Goal: Task Accomplishment & Management: Manage account settings

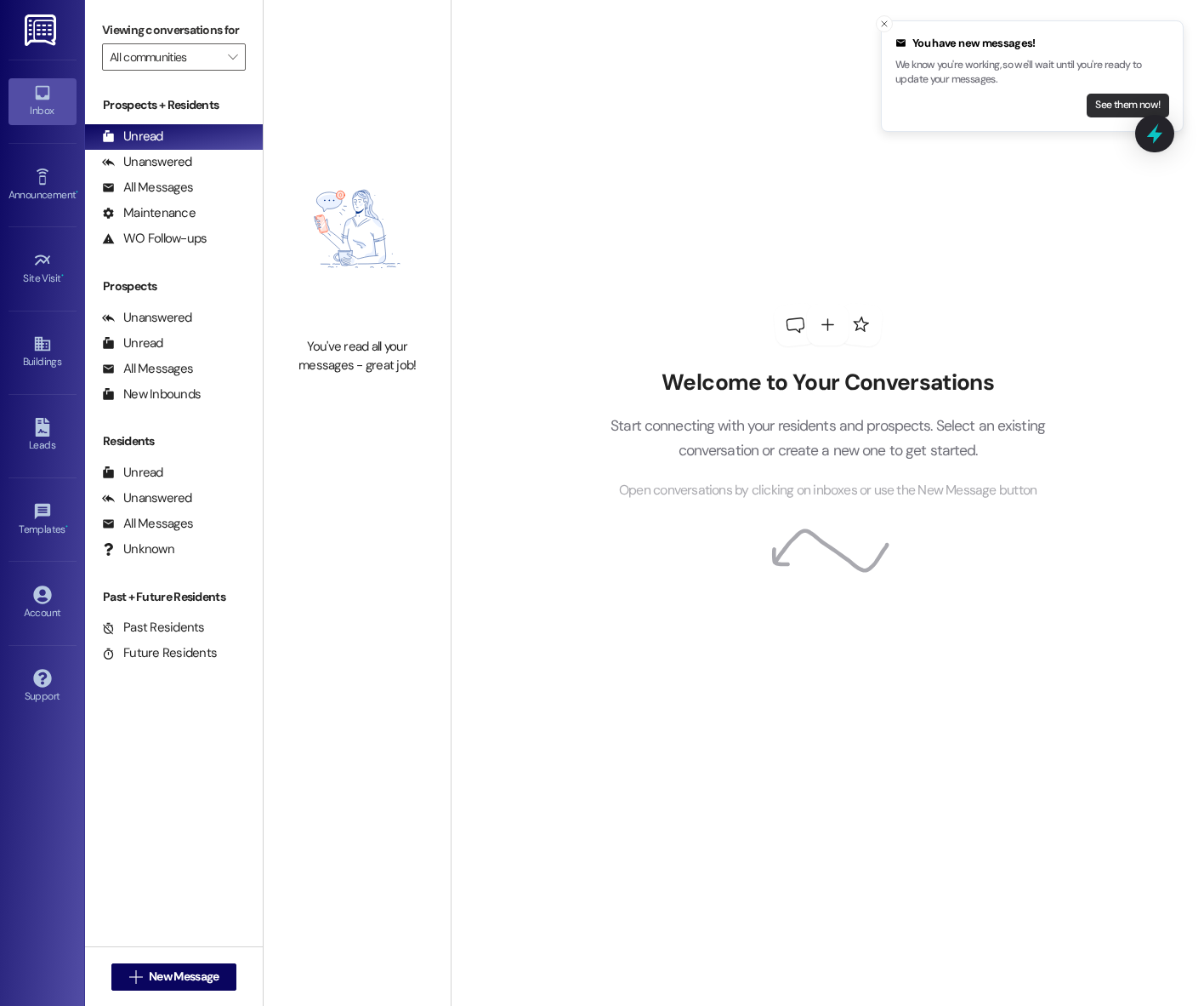
click at [1113, 97] on button "See them now!" at bounding box center [1128, 105] width 82 height 24
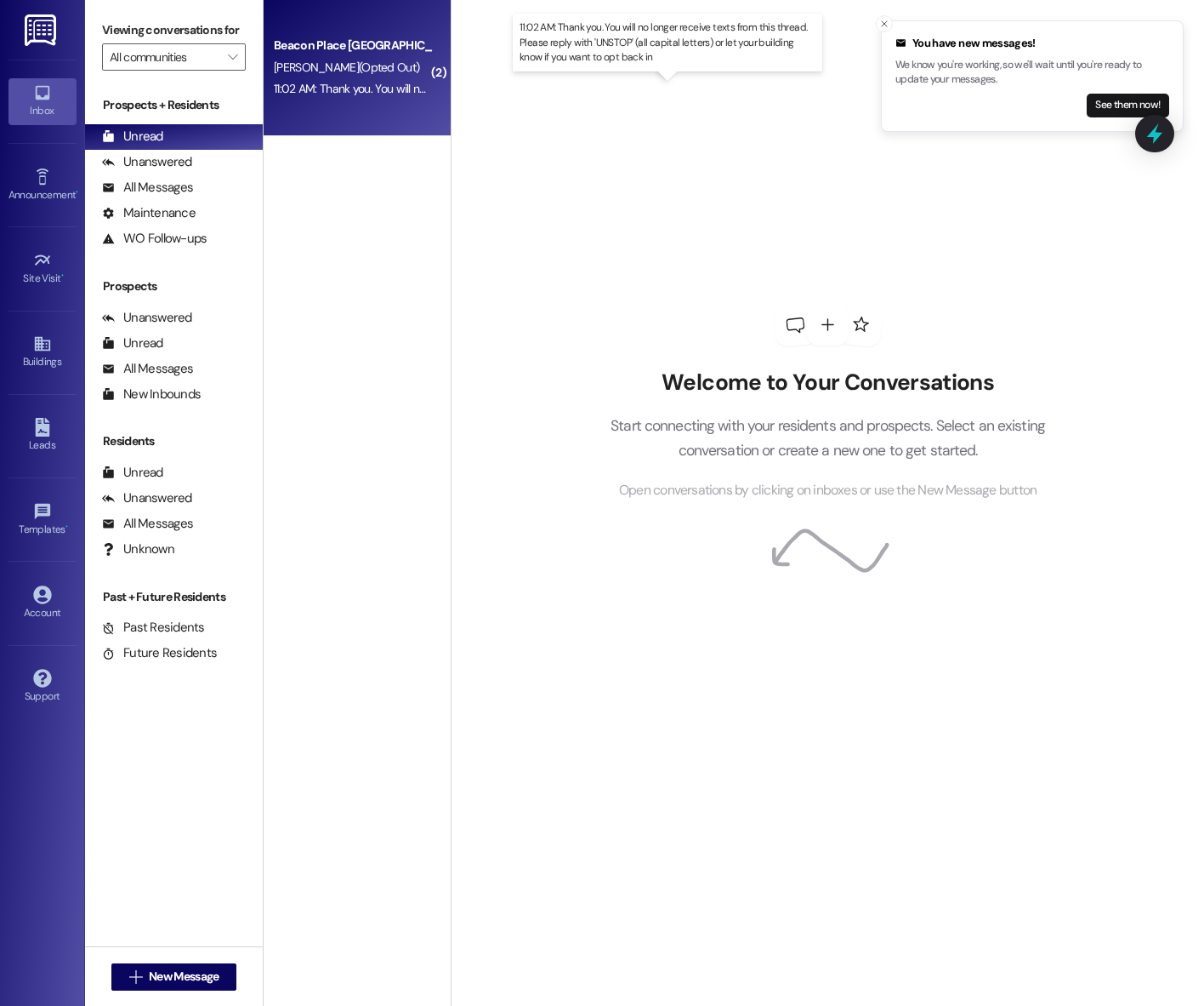
click at [377, 88] on div "11:02 AM: Thank you. You will no longer receive texts from this thread. Please …" at bounding box center [677, 88] width 807 height 16
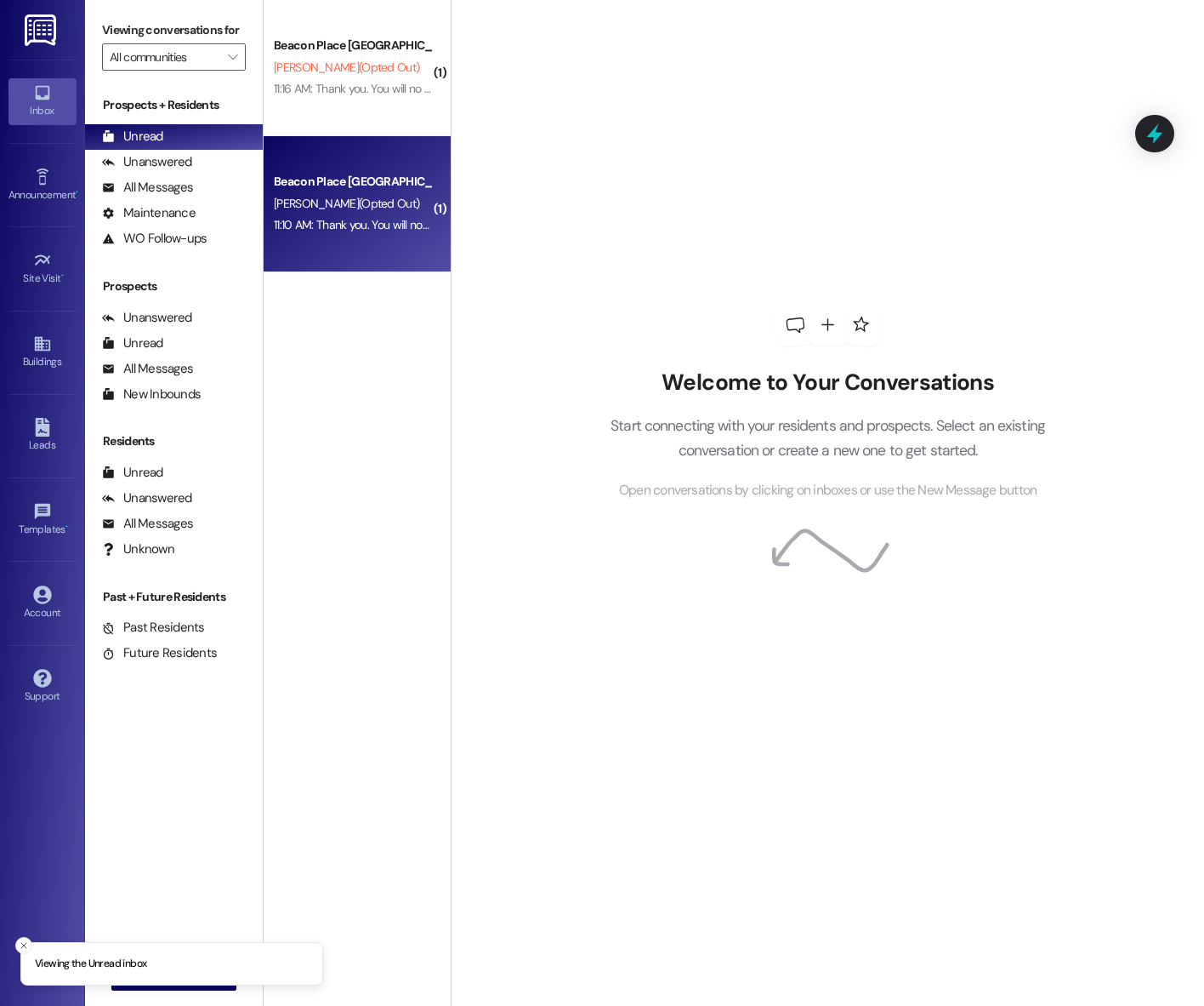
click at [358, 217] on div "11:10 AM: Thank you. You will no longer receive texts from this thread. Please …" at bounding box center [675, 225] width 803 height 16
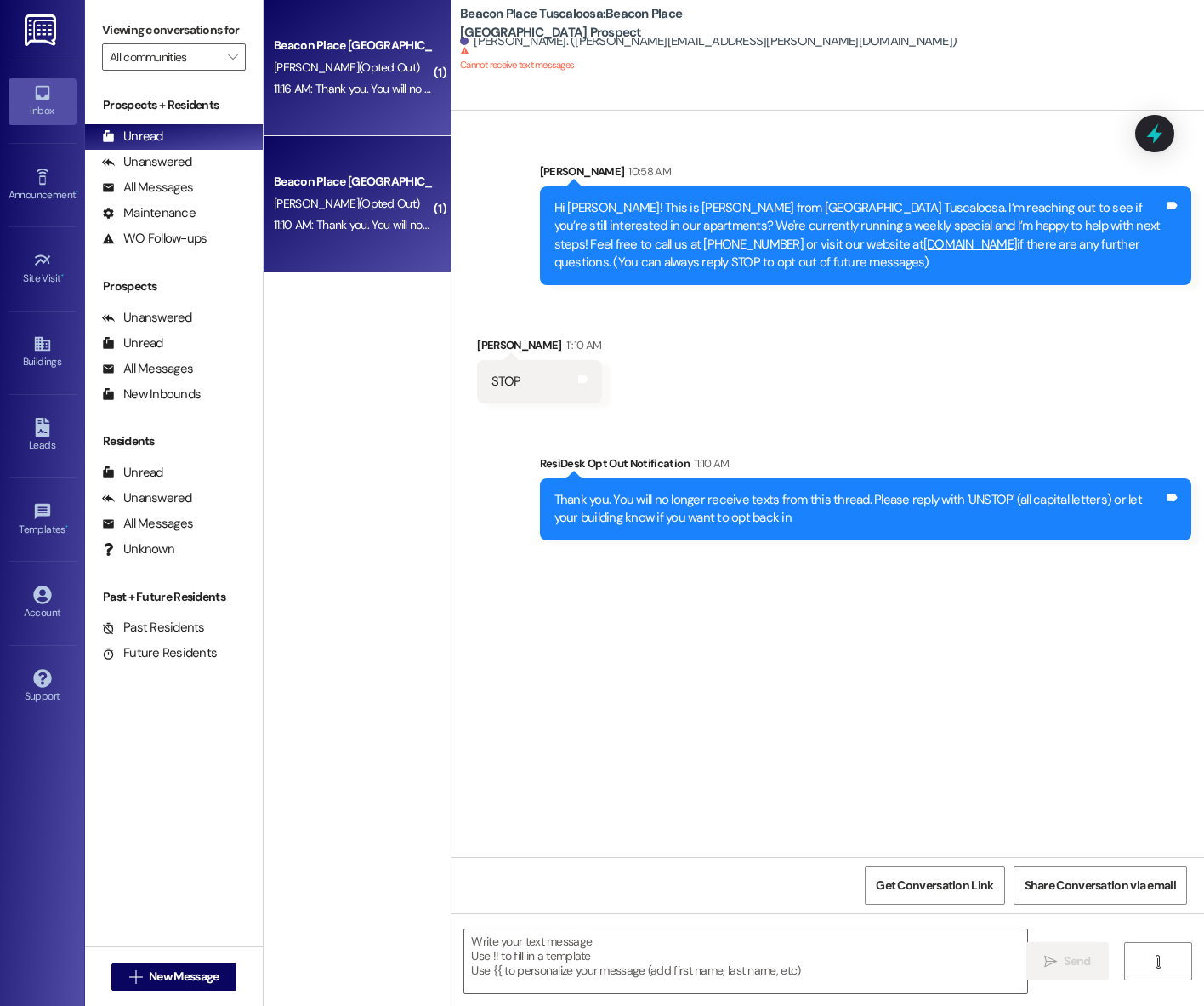
click at [365, 101] on div "Beacon Place Tuscaloosa Prospect S. Abel (Opted Out) 11:16 AM: Thank you. You w…" at bounding box center [357, 68] width 187 height 136
